Goal: Task Accomplishment & Management: Use online tool/utility

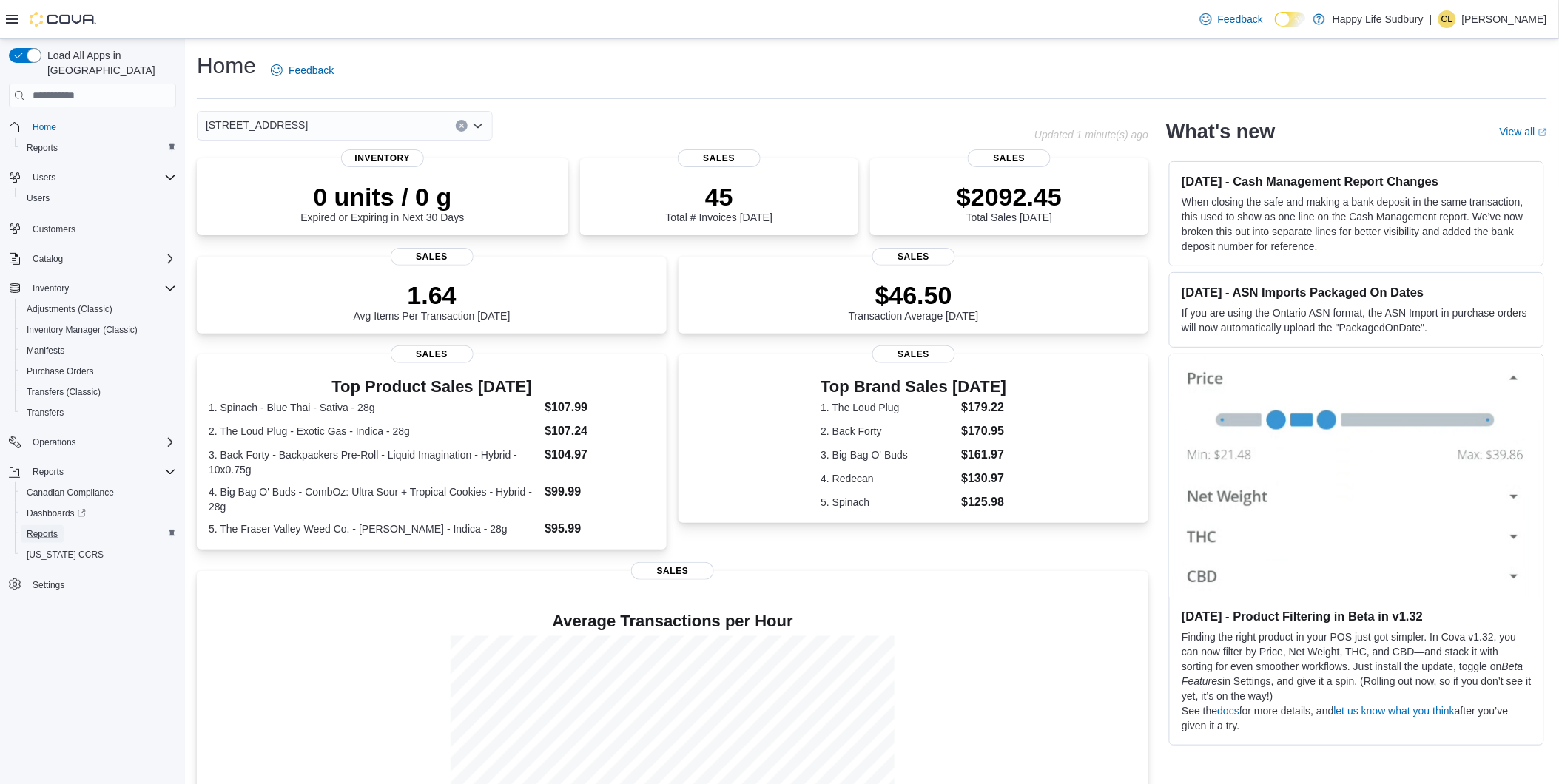
click at [34, 528] on span "Reports" at bounding box center [41, 534] width 31 height 12
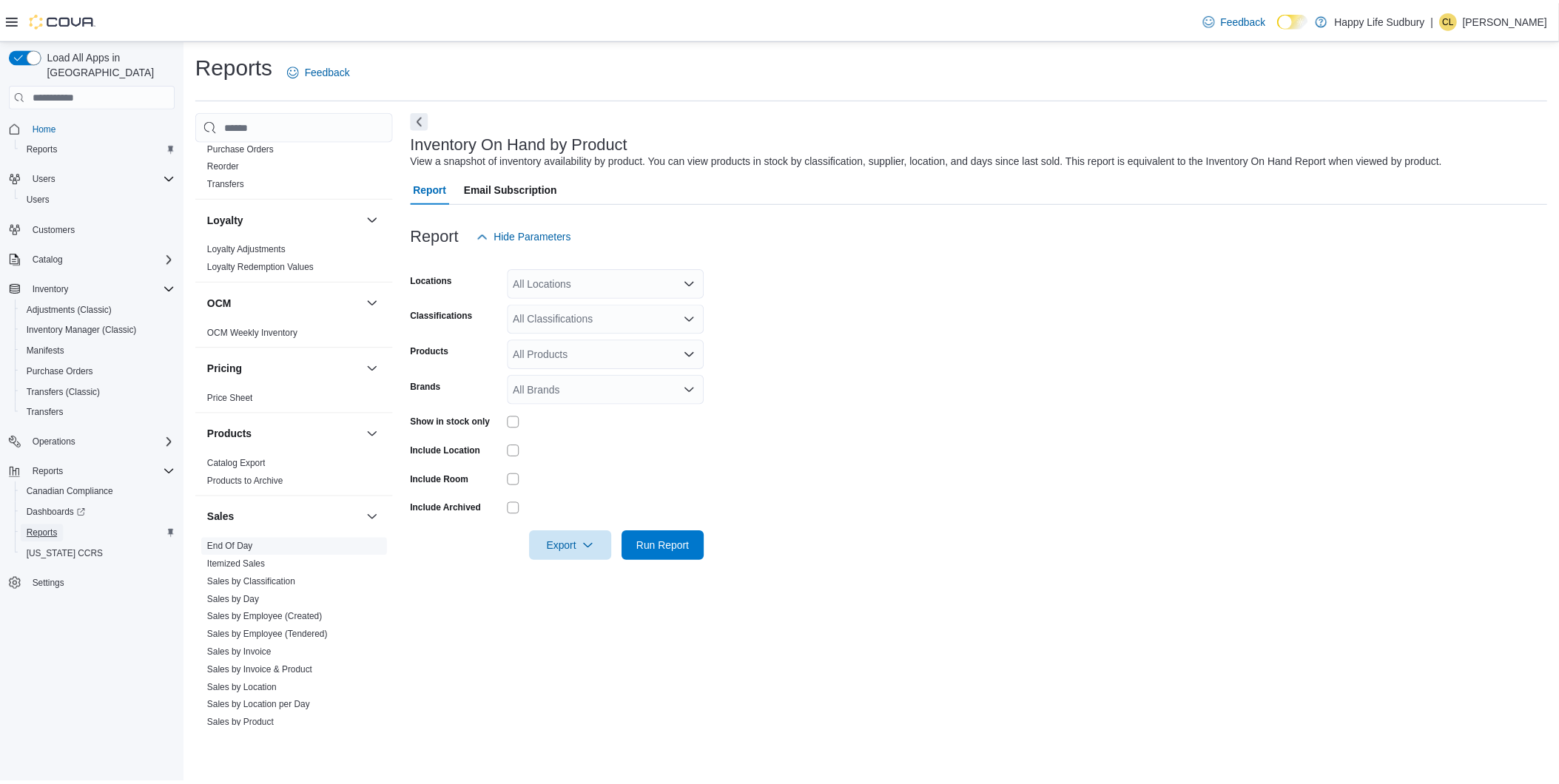
scroll to position [820, 0]
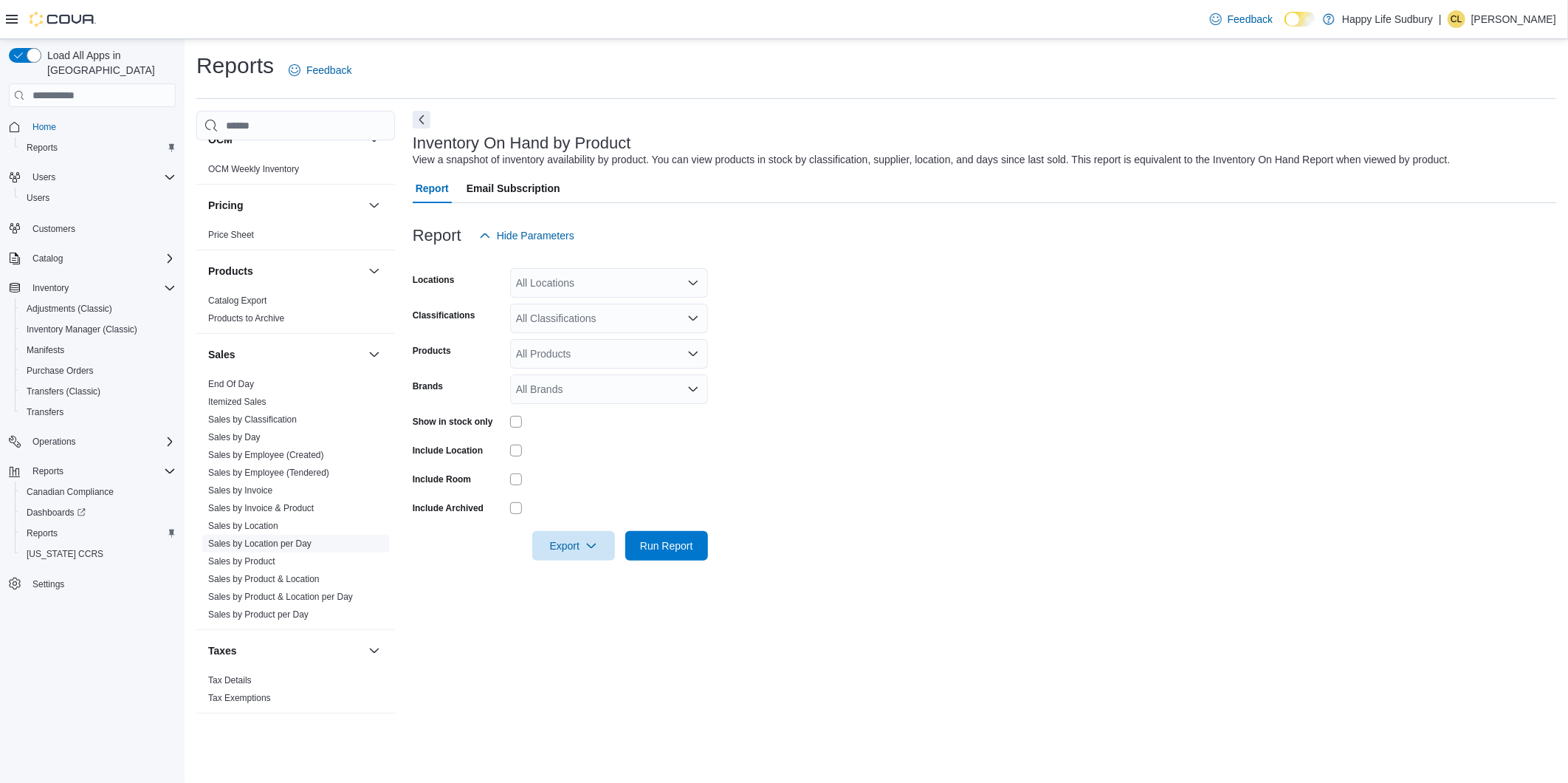
click at [260, 543] on link "Sales by Location per Day" at bounding box center [259, 543] width 103 height 10
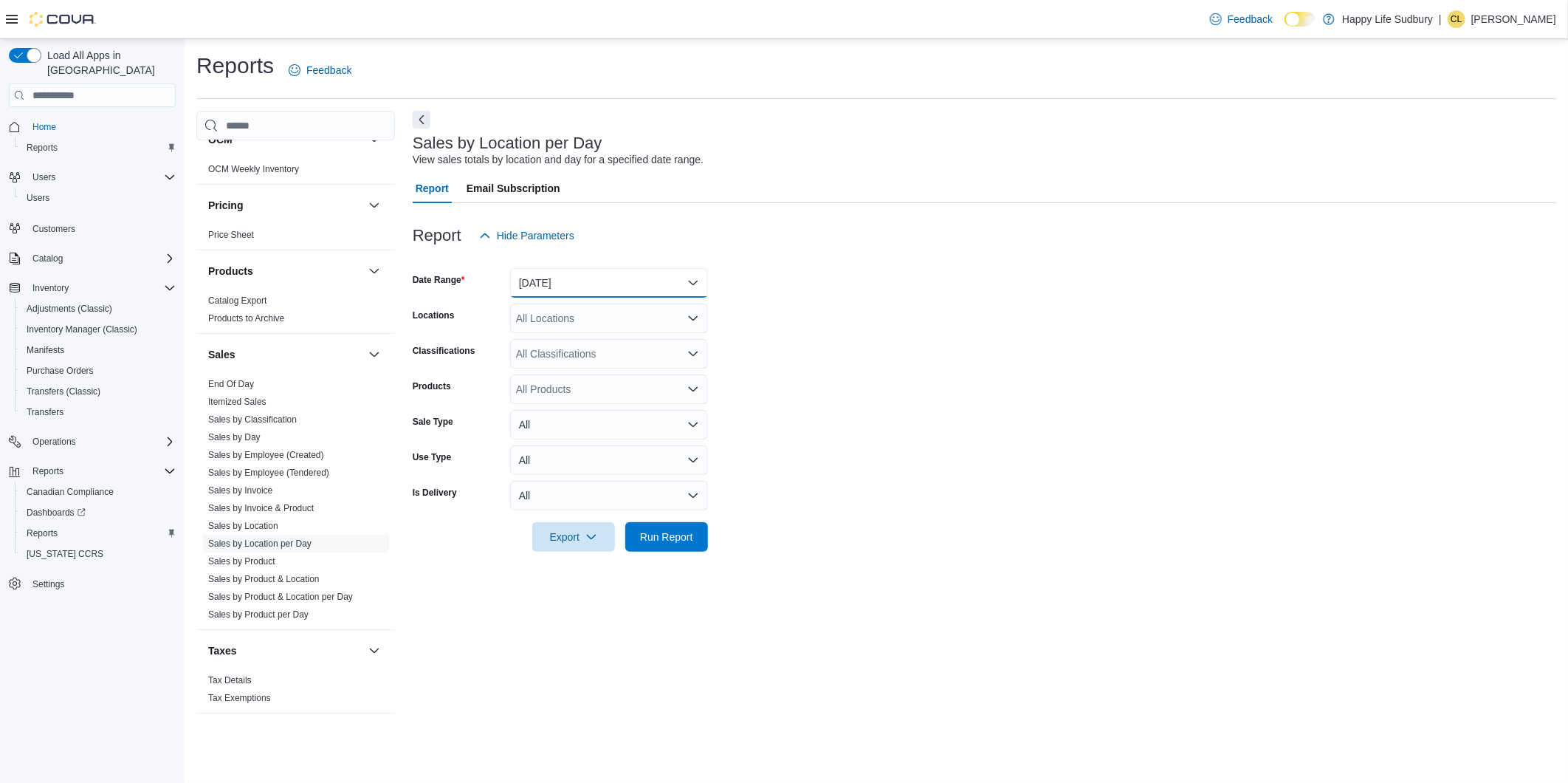
click at [670, 283] on button "[DATE]" at bounding box center [608, 283] width 198 height 30
click at [555, 335] on span "[DATE]" at bounding box center [618, 342] width 169 height 18
click at [667, 526] on span "Run Report" at bounding box center [666, 537] width 65 height 30
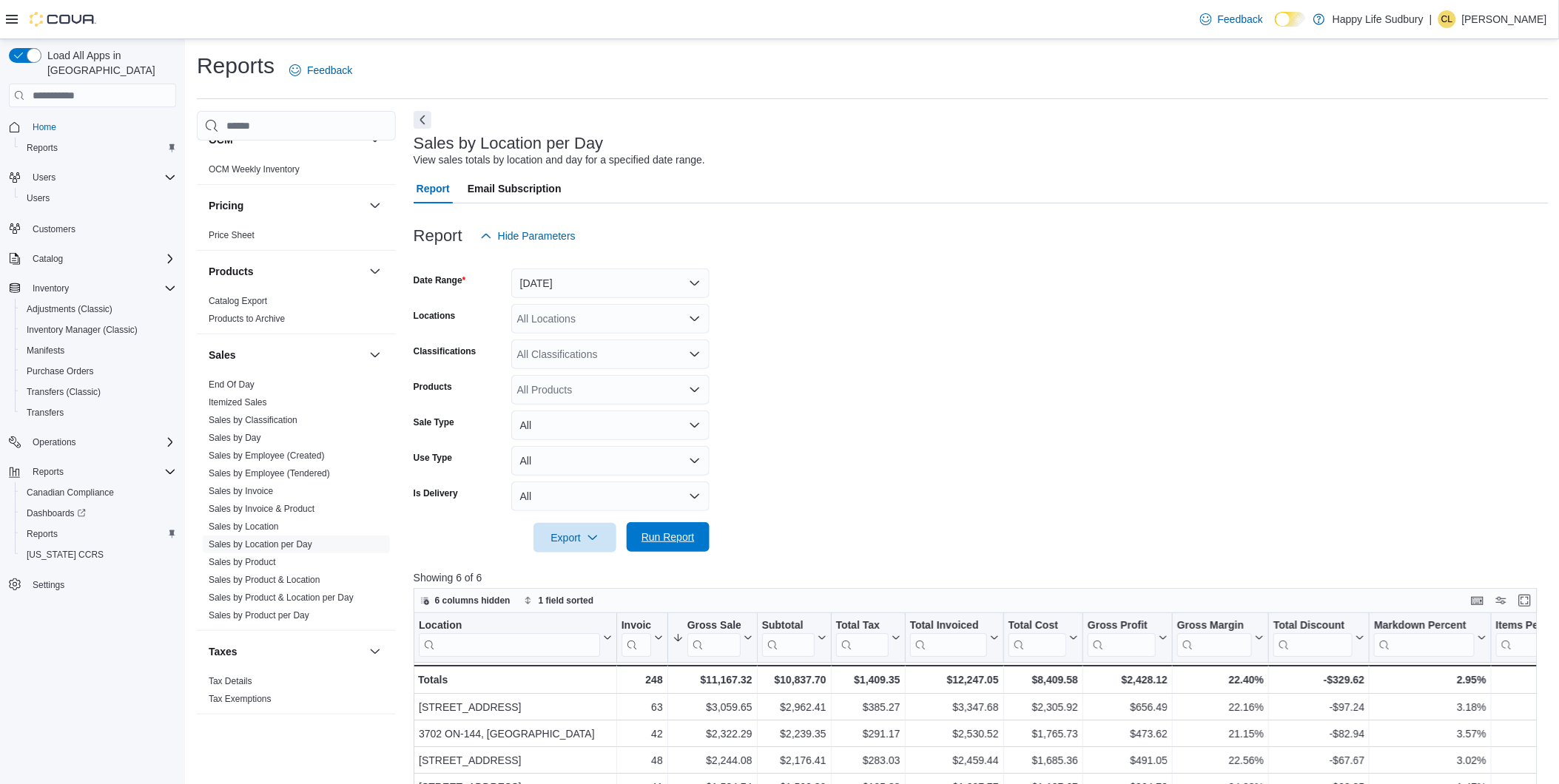
click at [660, 527] on span "Run Report" at bounding box center [667, 537] width 65 height 30
click at [640, 534] on span "Run Report" at bounding box center [667, 537] width 65 height 30
click at [689, 533] on span "Run Report" at bounding box center [668, 537] width 53 height 15
click at [655, 540] on span "Run Report" at bounding box center [668, 537] width 53 height 15
click at [657, 535] on span "Run Report" at bounding box center [668, 537] width 53 height 15
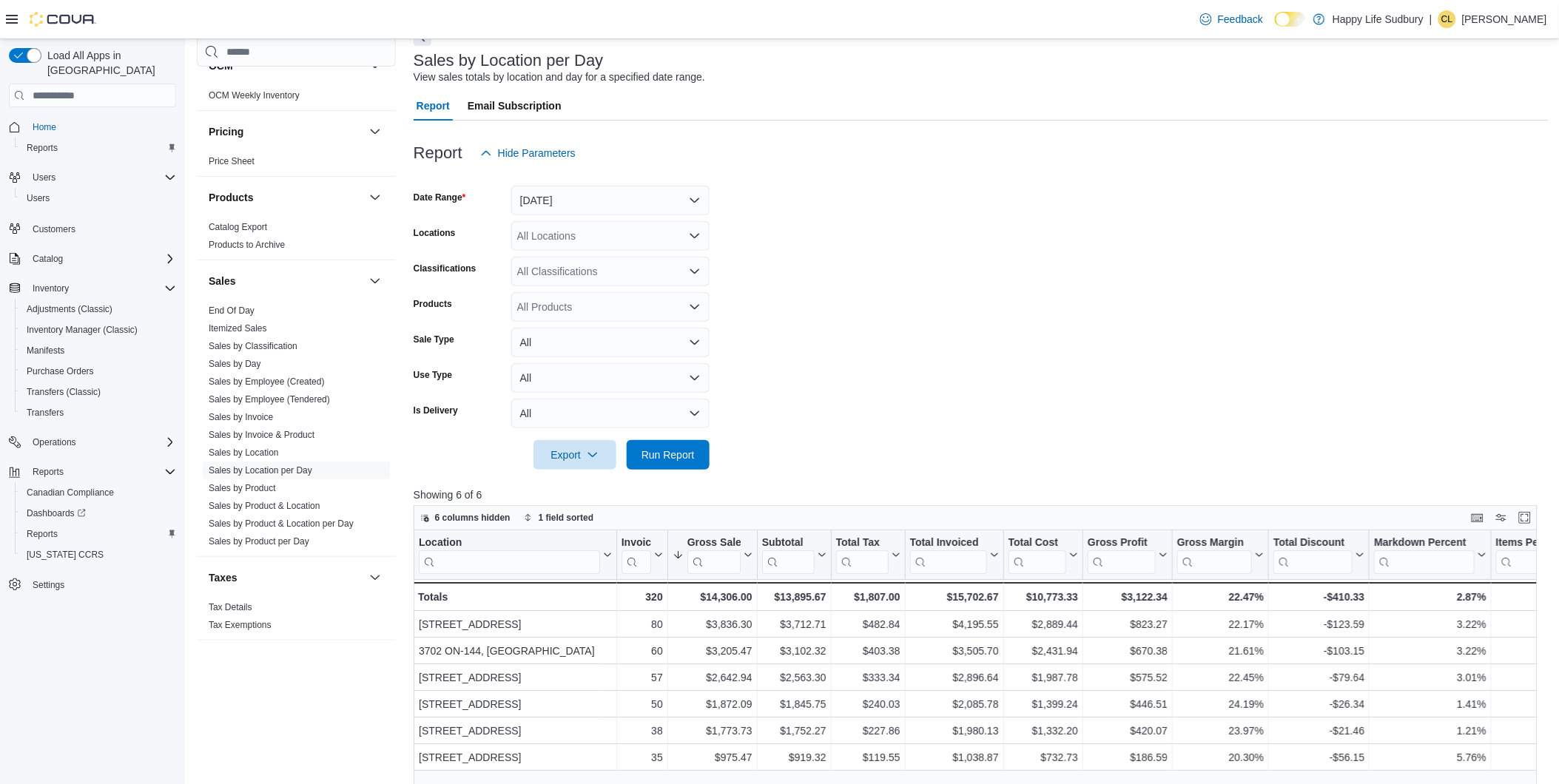
scroll to position [83, 0]
click at [681, 467] on span "Run Report" at bounding box center [667, 455] width 65 height 30
click at [669, 460] on span "Run Report" at bounding box center [668, 455] width 53 height 15
click at [655, 456] on span "Run Report" at bounding box center [668, 455] width 53 height 15
click at [668, 455] on span "Run Report" at bounding box center [668, 455] width 53 height 15
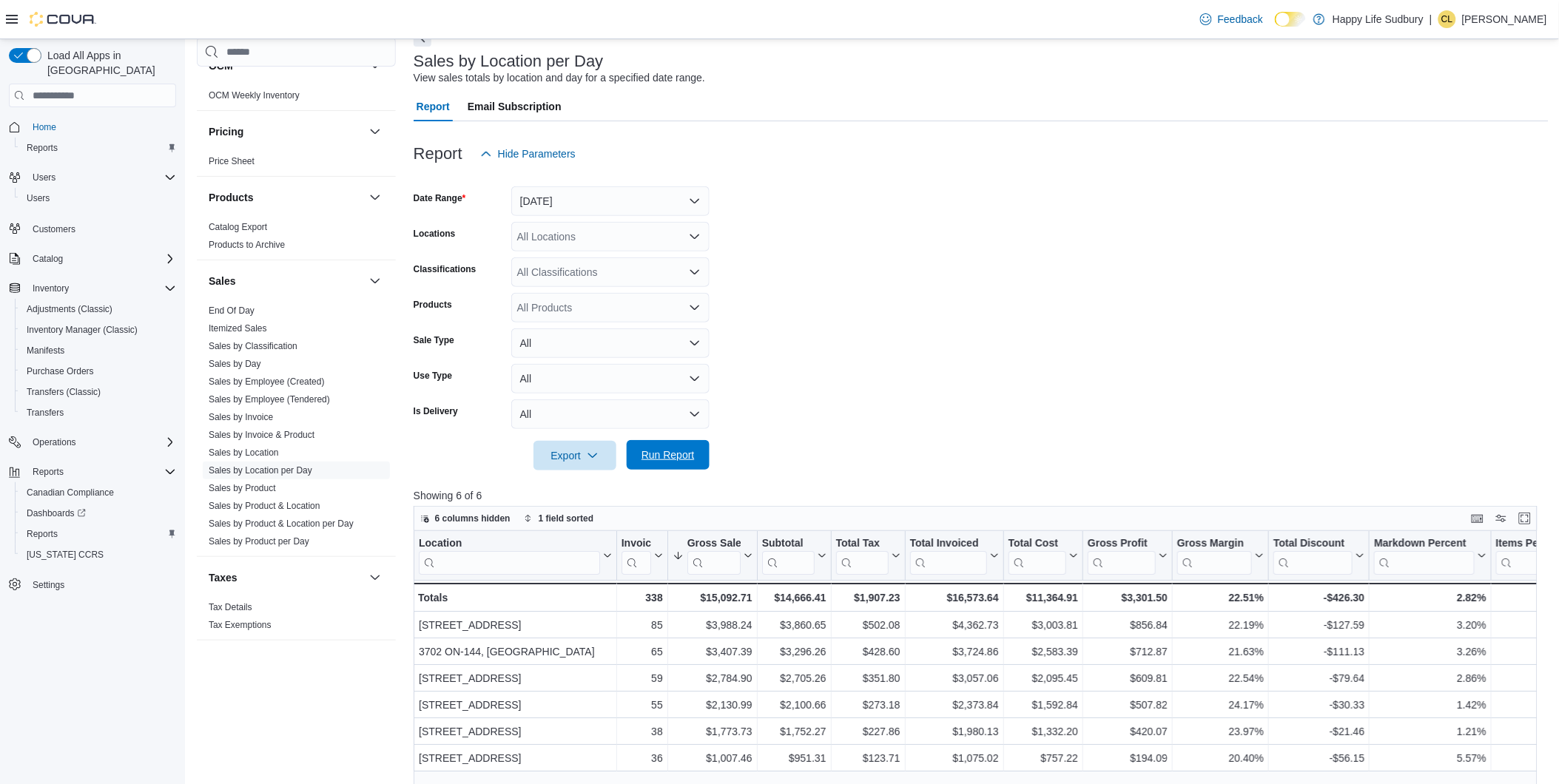
click at [663, 449] on span "Run Report" at bounding box center [668, 455] width 53 height 15
